Goal: Find specific page/section: Find specific page/section

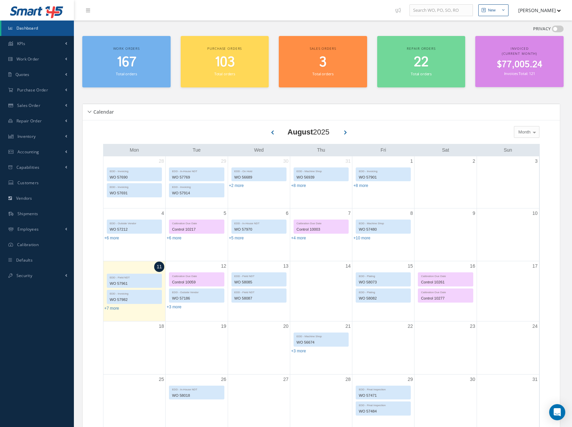
click at [122, 60] on span "167" at bounding box center [127, 62] width 20 height 19
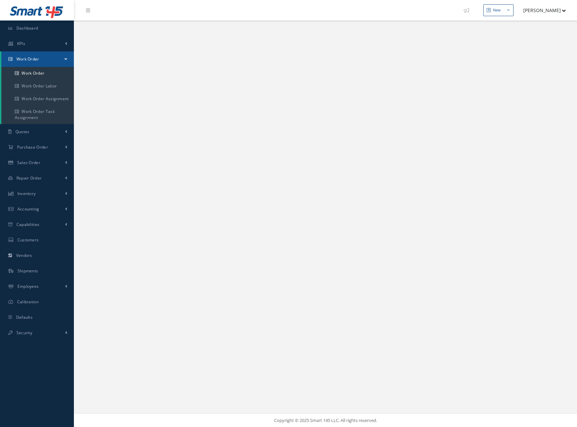
select select "25"
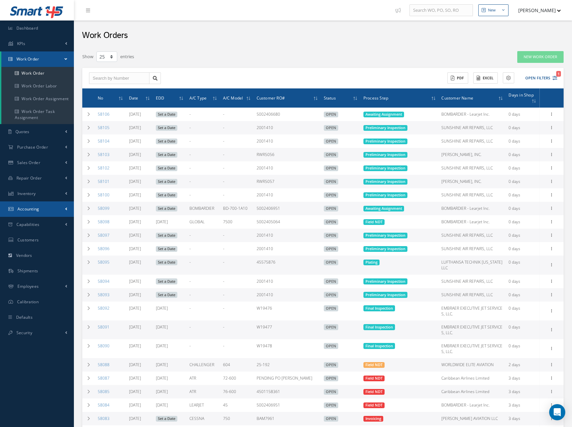
click at [30, 212] on span "Accounting" at bounding box center [28, 209] width 22 height 6
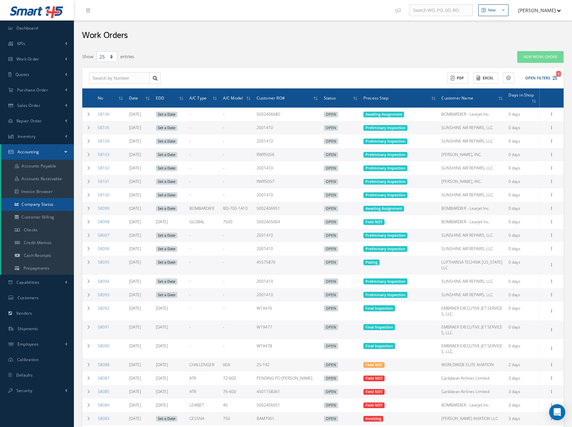
click at [40, 204] on link "Company Status" at bounding box center [37, 204] width 73 height 13
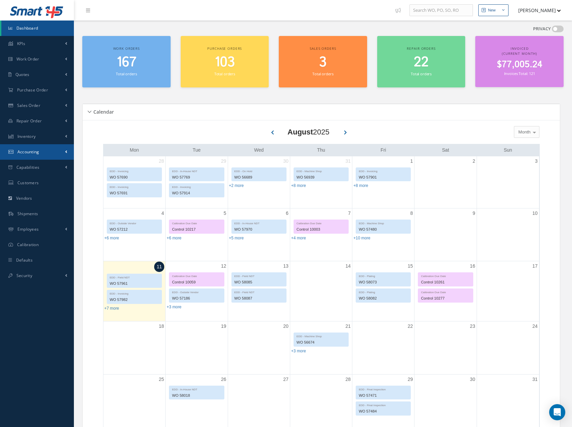
click at [28, 152] on span "Accounting" at bounding box center [28, 152] width 22 height 6
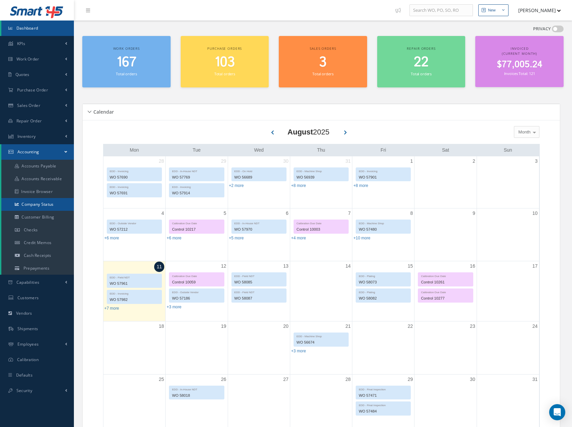
click at [37, 203] on link "Company Status" at bounding box center [37, 204] width 73 height 13
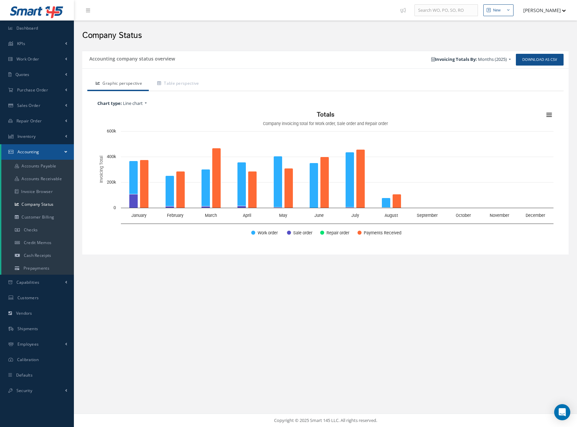
click at [26, 152] on span "Accounting" at bounding box center [28, 152] width 22 height 6
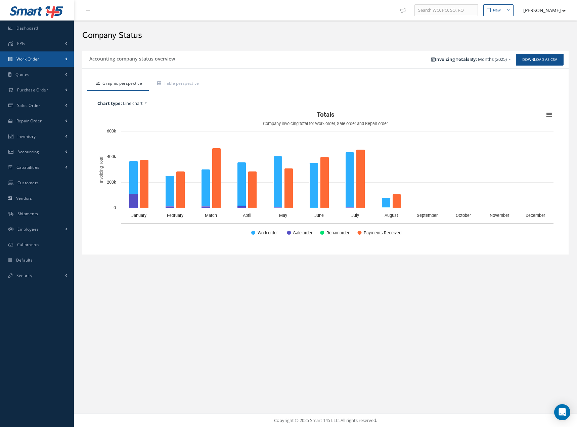
click at [27, 57] on span "Work Order" at bounding box center [27, 59] width 23 height 6
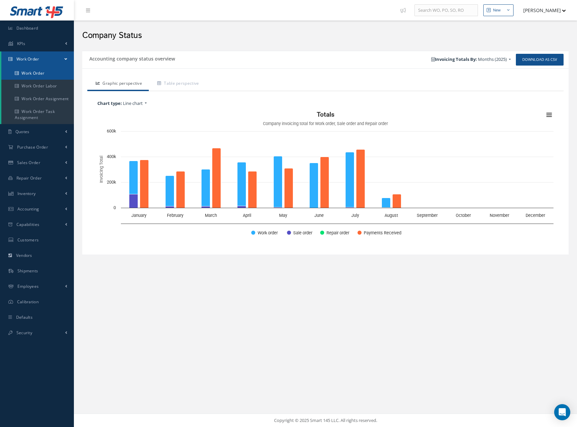
click at [30, 72] on link "Work Order" at bounding box center [37, 73] width 73 height 13
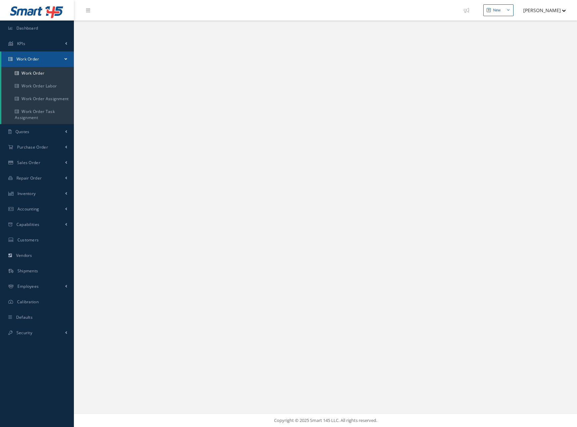
select select "25"
